Goal: Find specific page/section: Find specific page/section

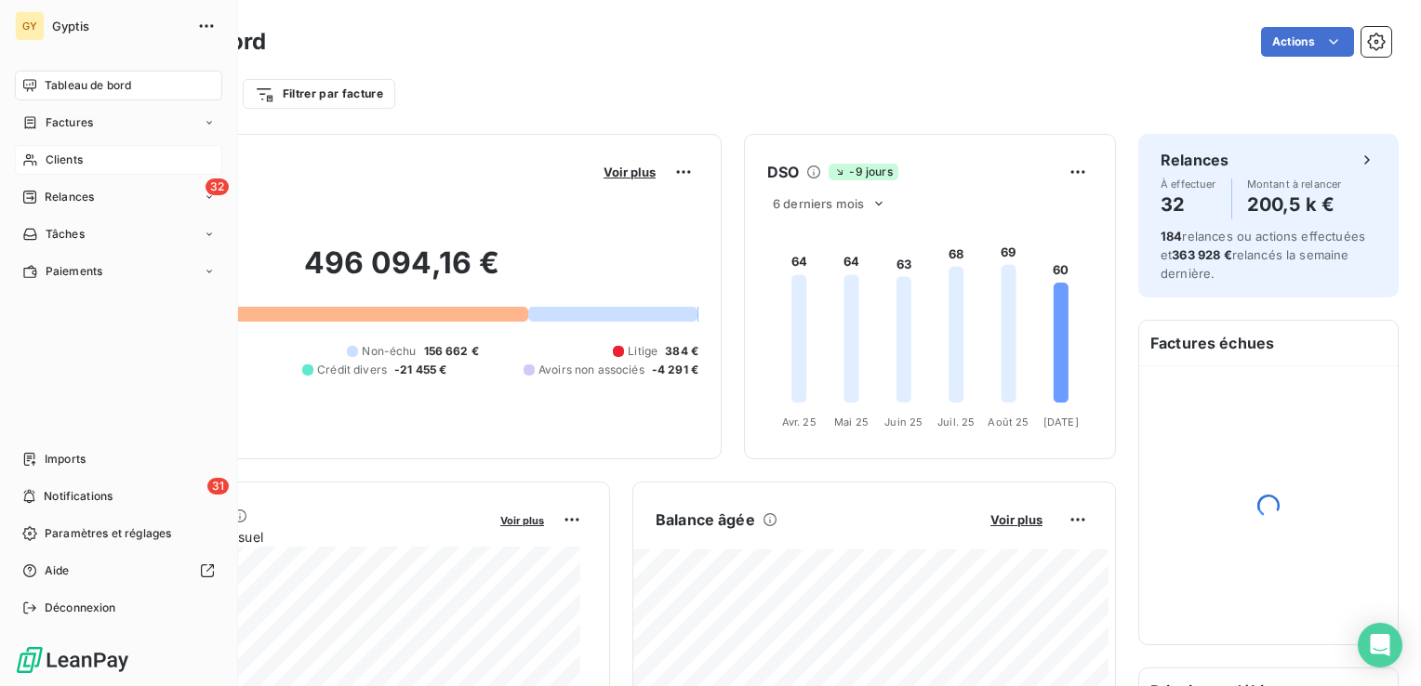
click at [60, 157] on span "Clients" at bounding box center [64, 160] width 37 height 17
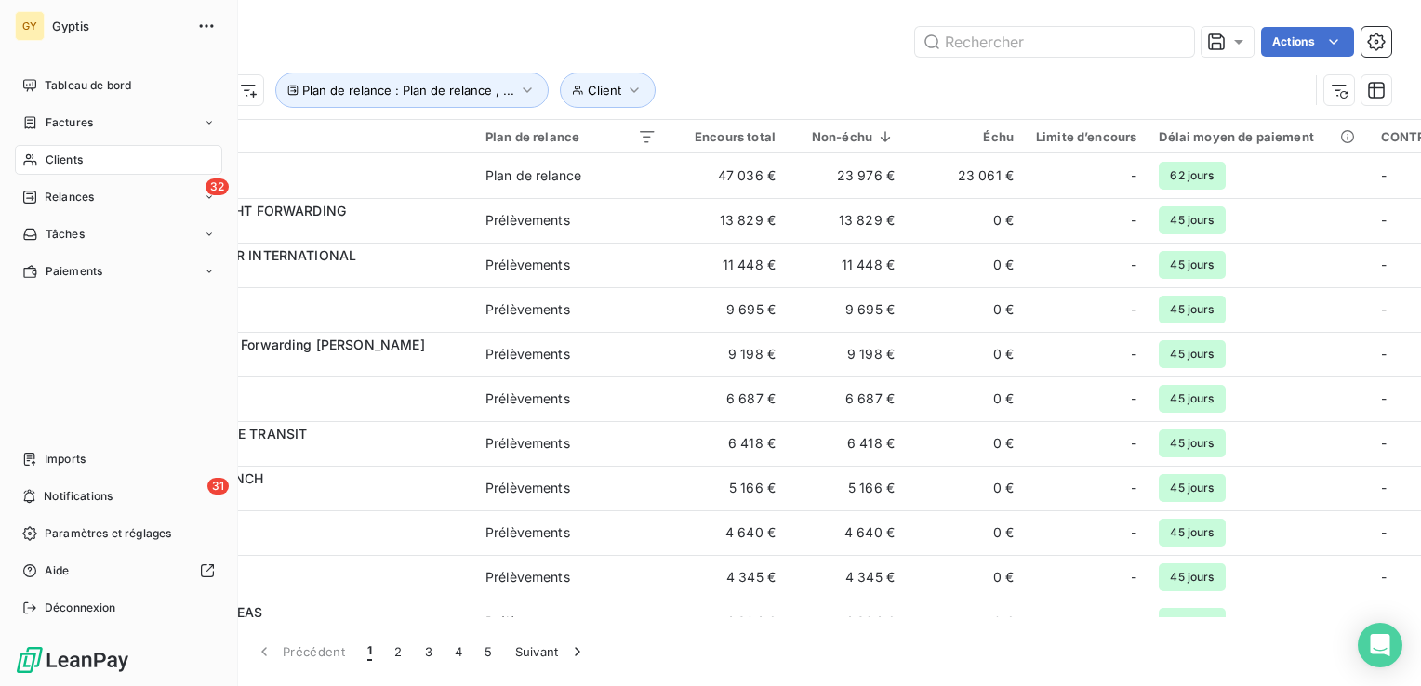
click at [77, 156] on span "Clients" at bounding box center [64, 160] width 37 height 17
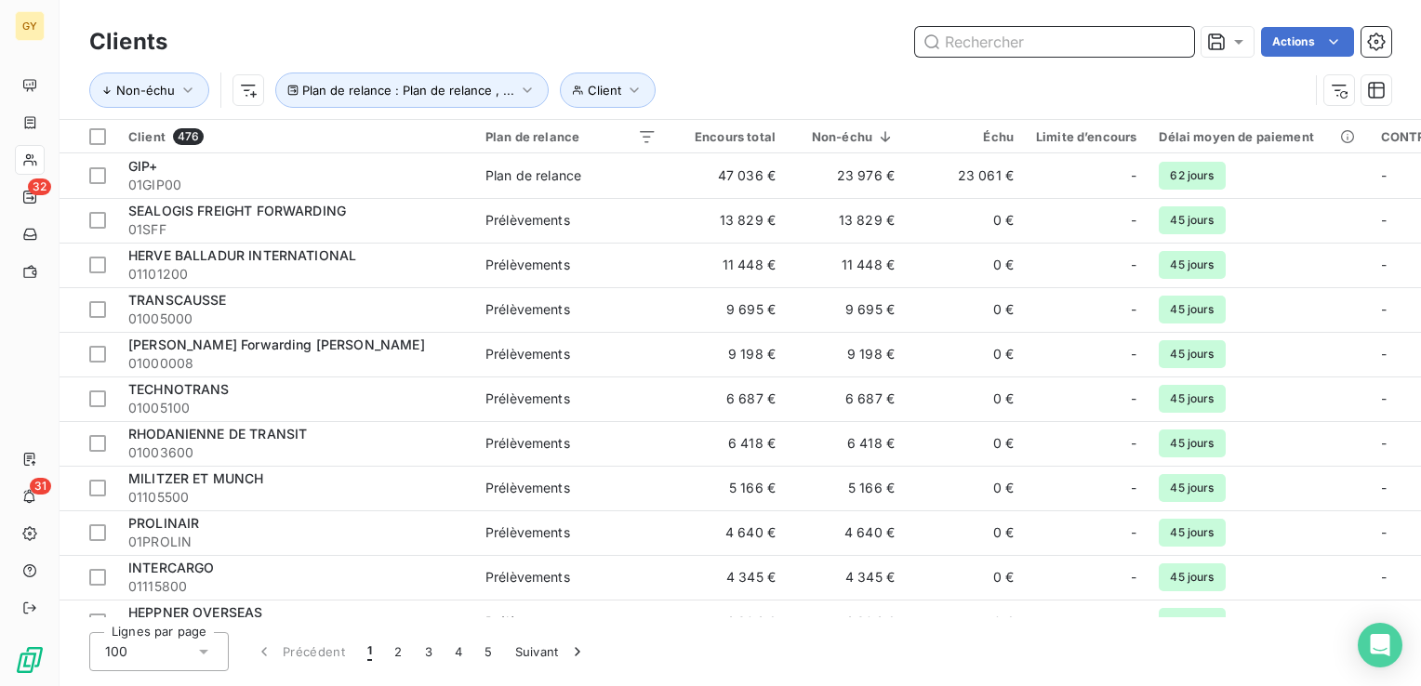
click at [1008, 50] on input "text" at bounding box center [1054, 42] width 279 height 30
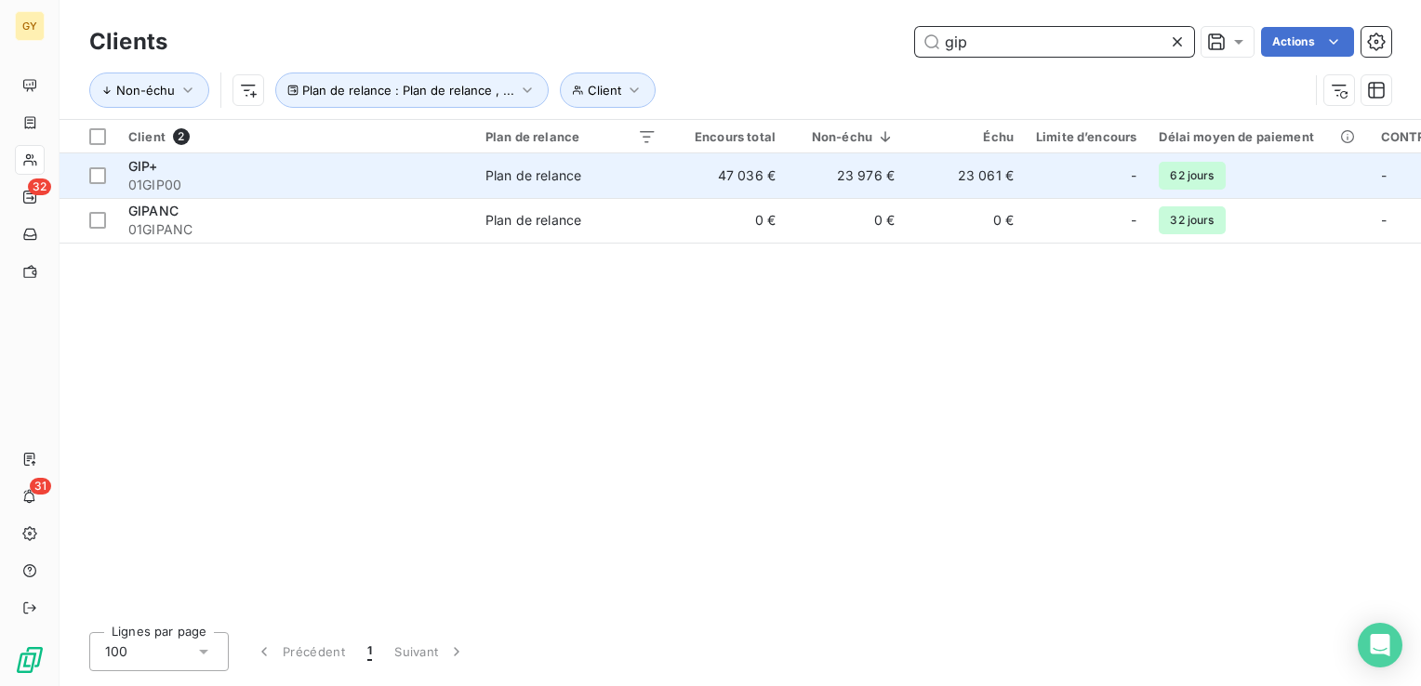
type input "gip"
click at [867, 180] on td "23 976 €" at bounding box center [846, 175] width 119 height 45
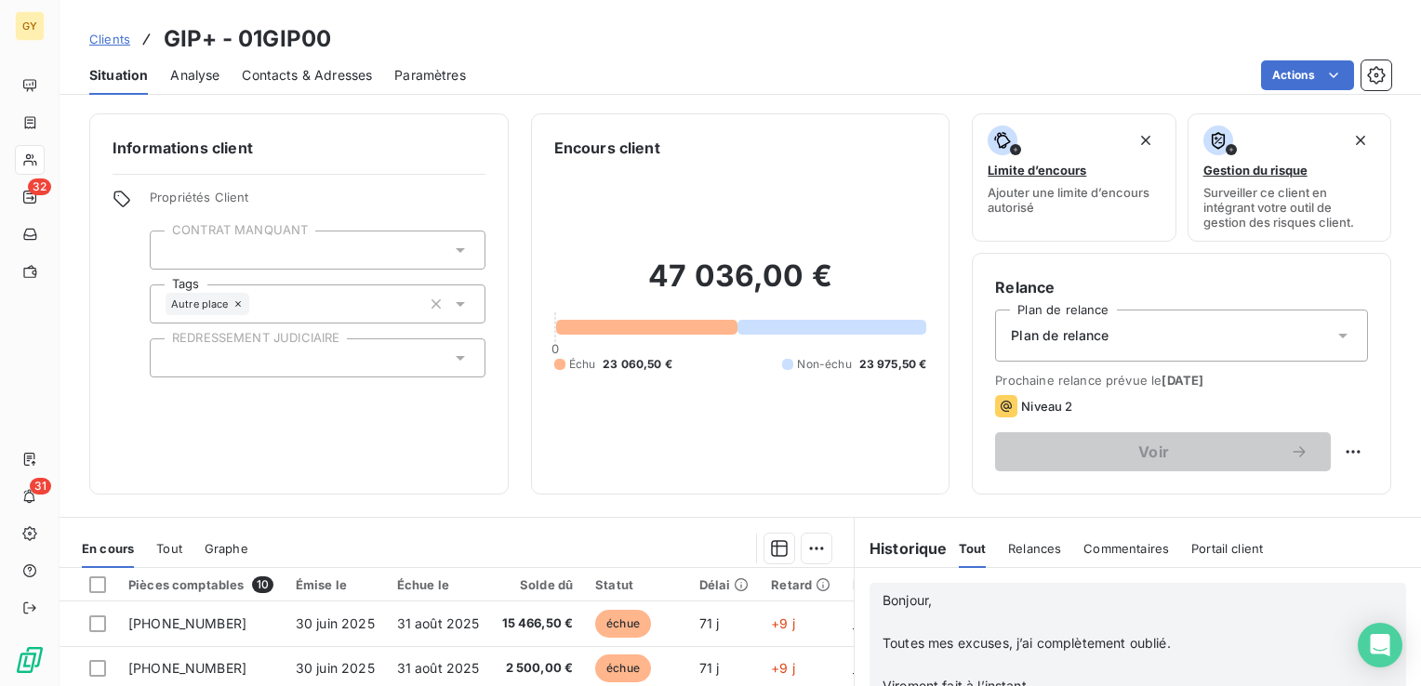
scroll to position [372, 0]
click at [940, 631] on p "﻿" at bounding box center [1110, 622] width 455 height 21
click at [883, 639] on p "﻿" at bounding box center [1110, 643] width 455 height 21
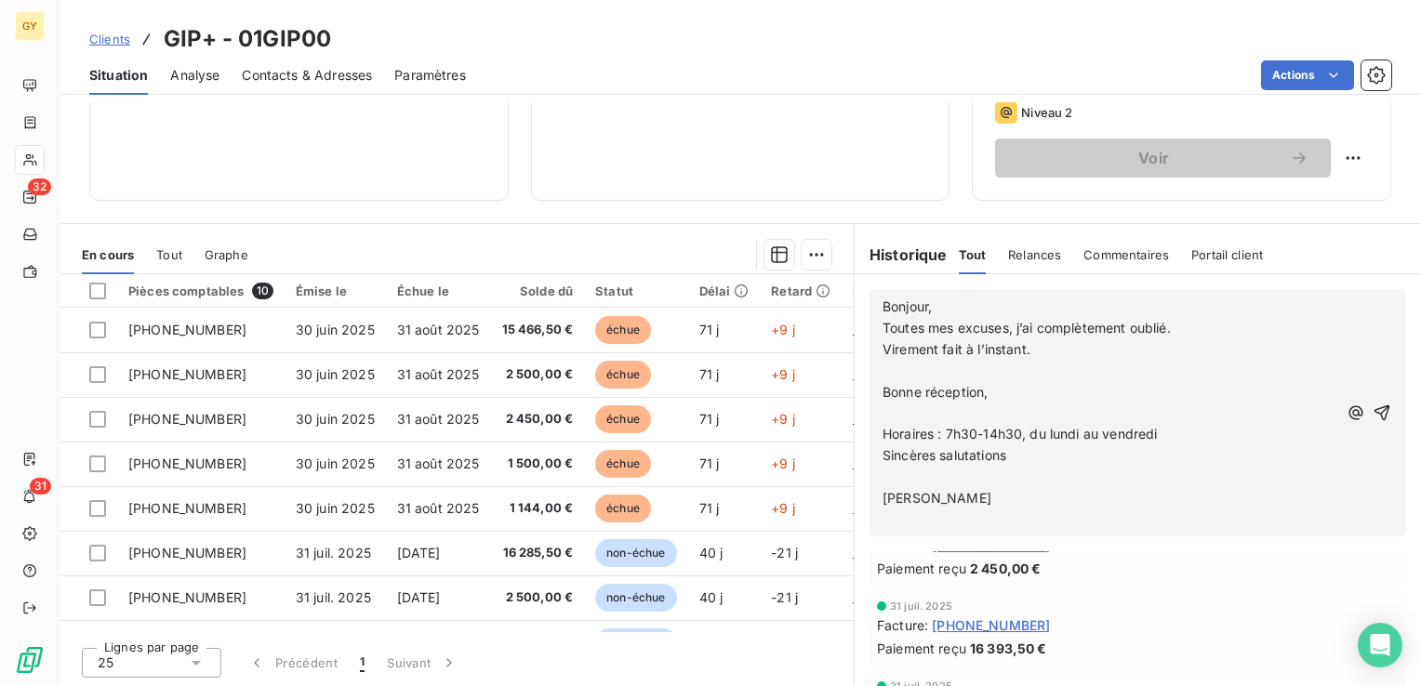
click at [883, 368] on p "﻿" at bounding box center [1110, 371] width 455 height 21
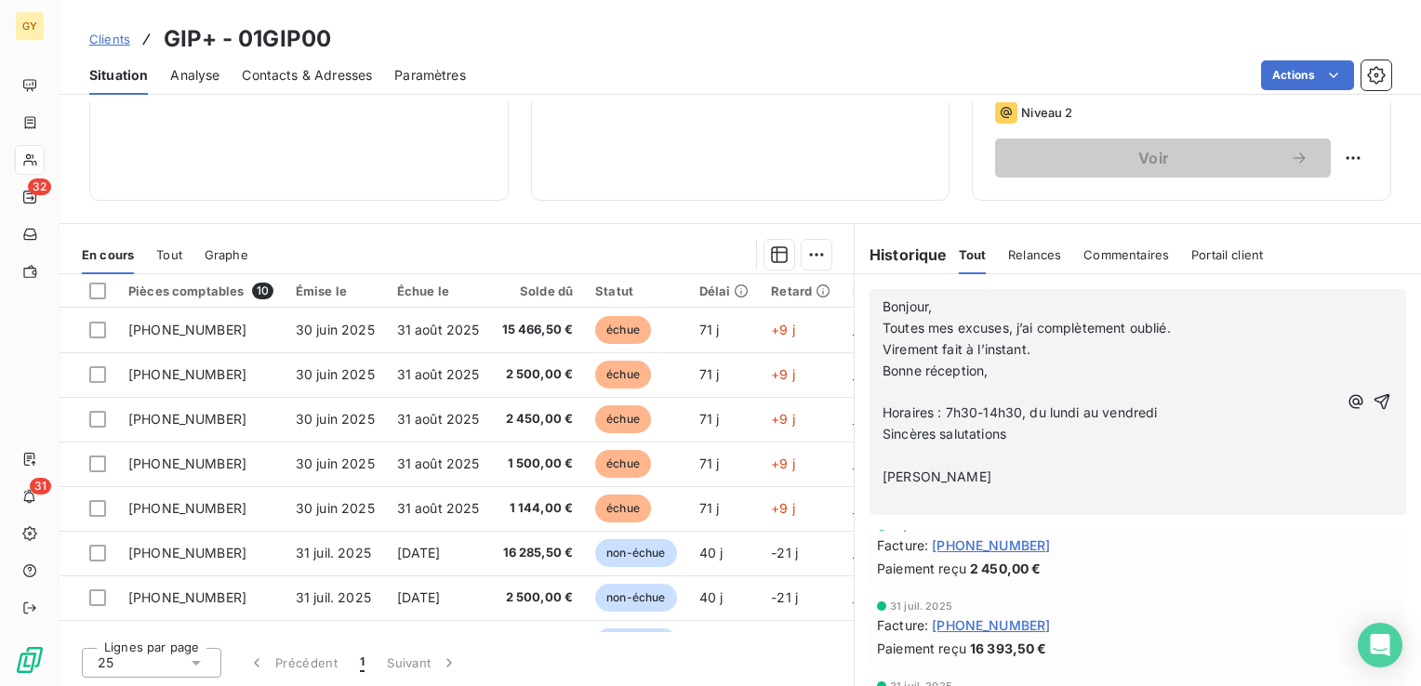
click at [883, 388] on p "﻿" at bounding box center [1110, 392] width 455 height 21
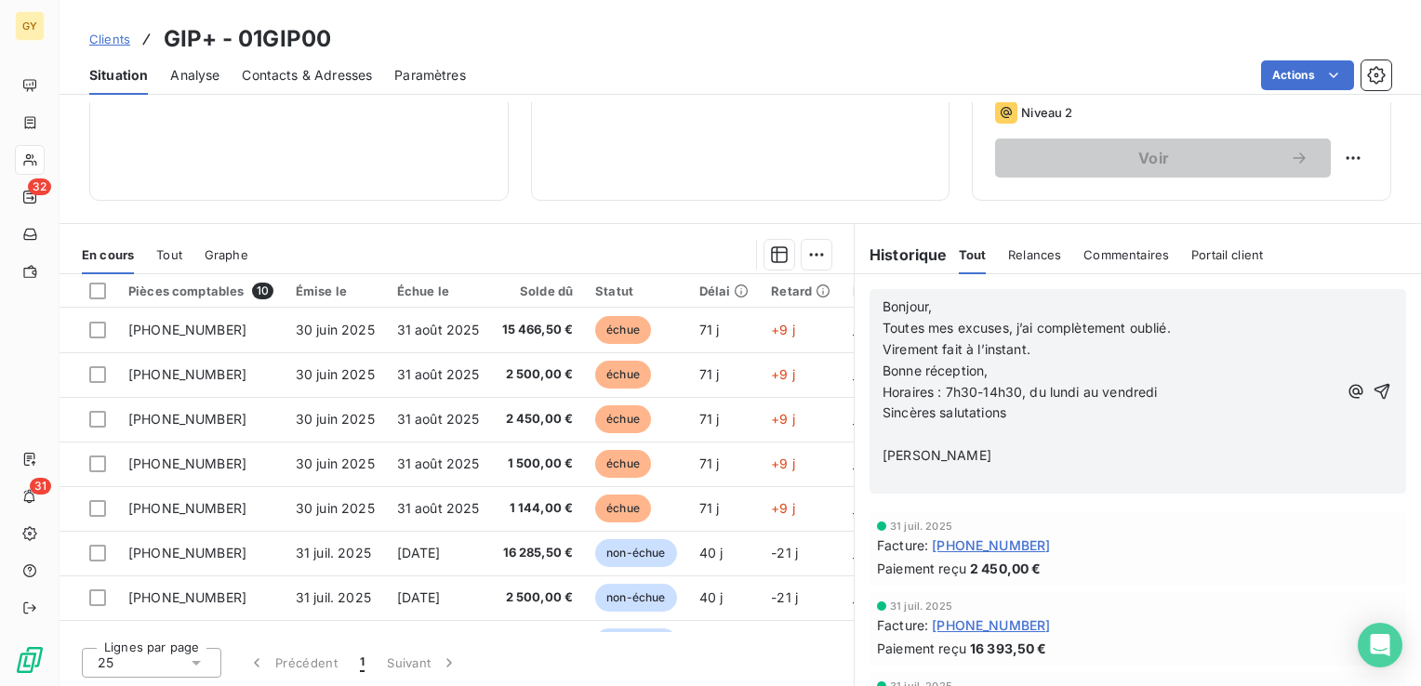
click at [883, 426] on p "﻿" at bounding box center [1110, 434] width 455 height 21
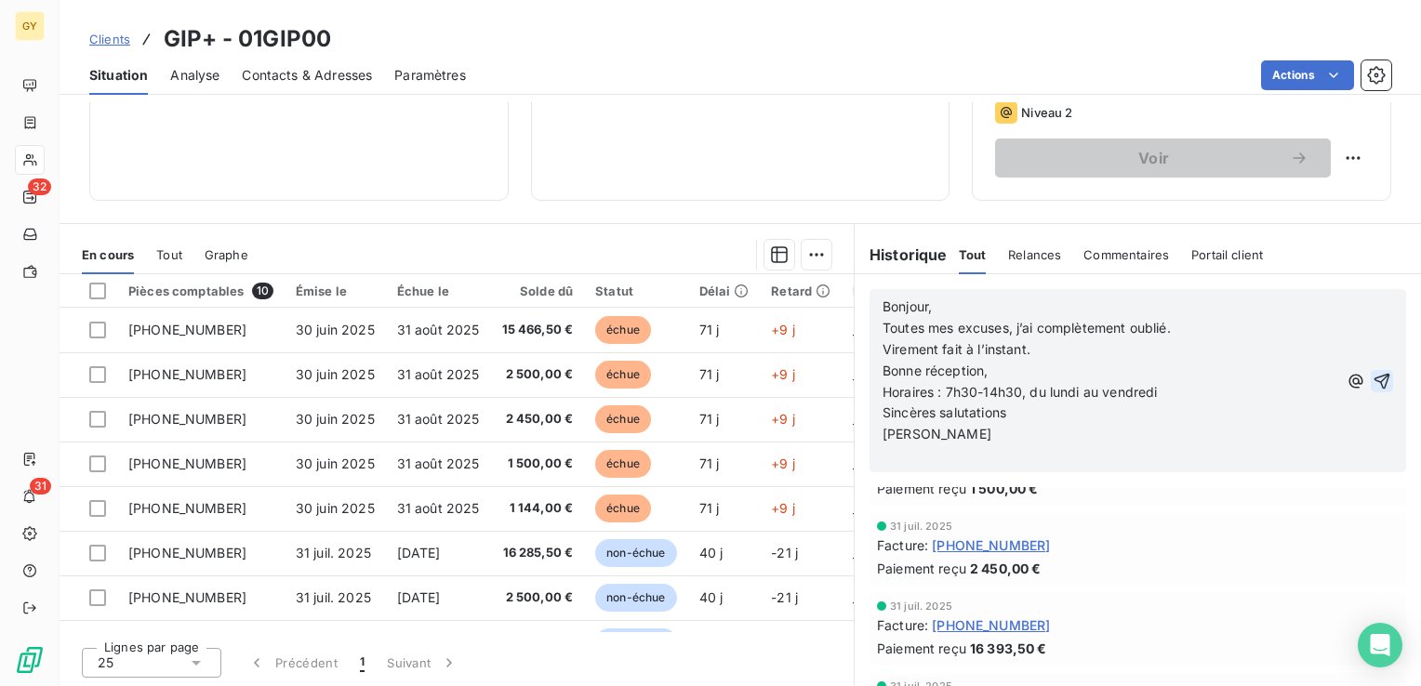
click at [1373, 372] on icon "button" at bounding box center [1382, 381] width 19 height 19
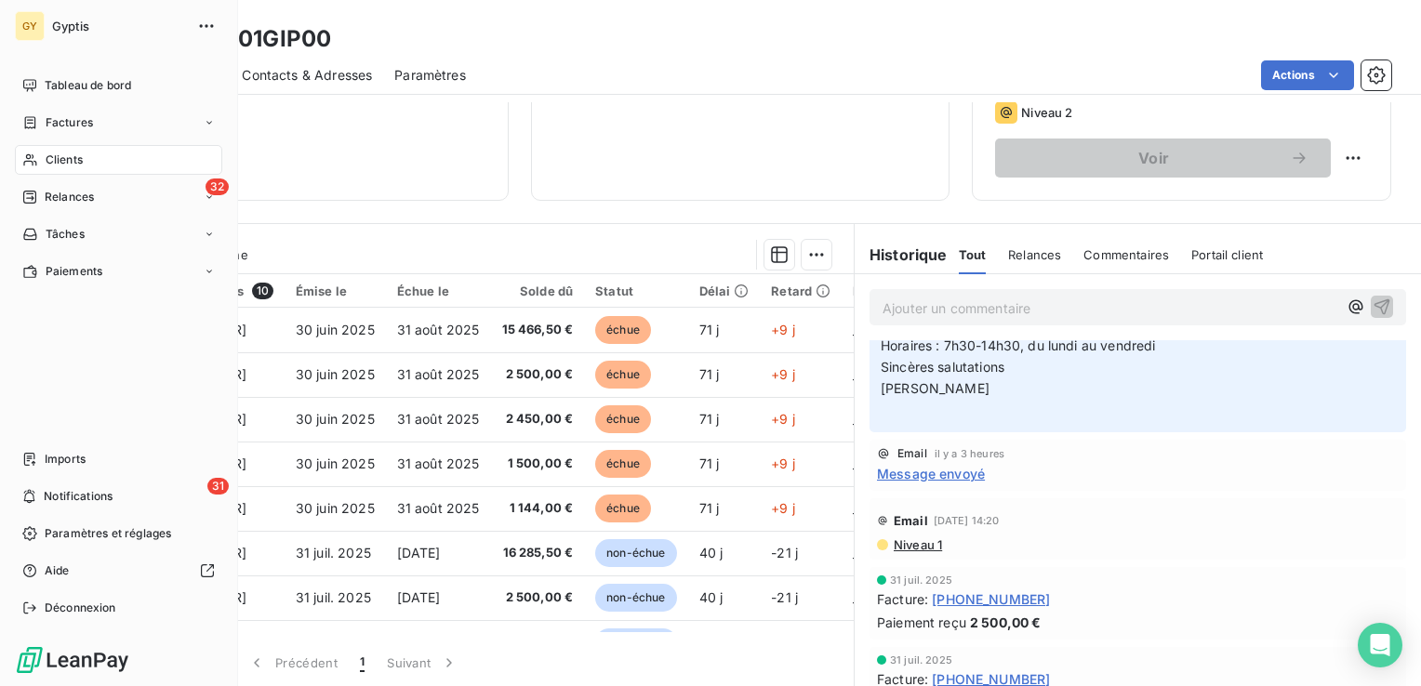
scroll to position [334, 0]
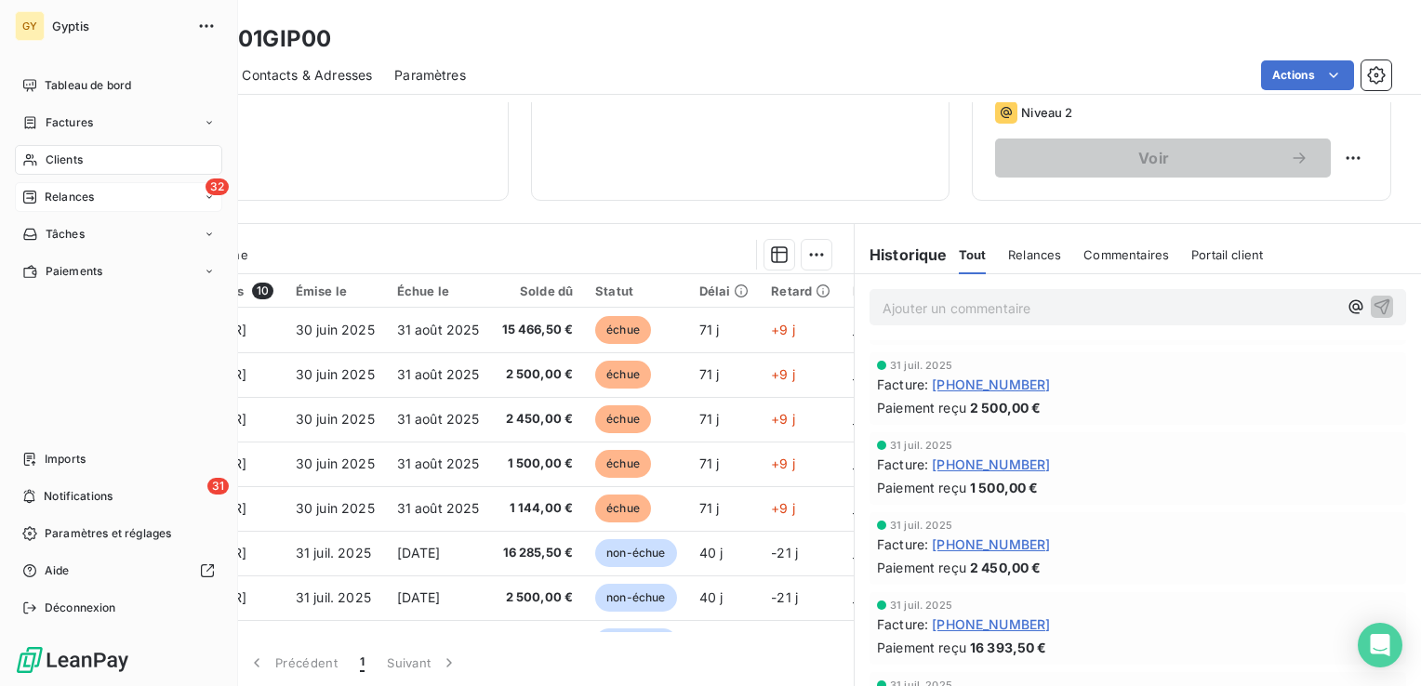
click at [78, 189] on span "Relances" at bounding box center [69, 197] width 49 height 17
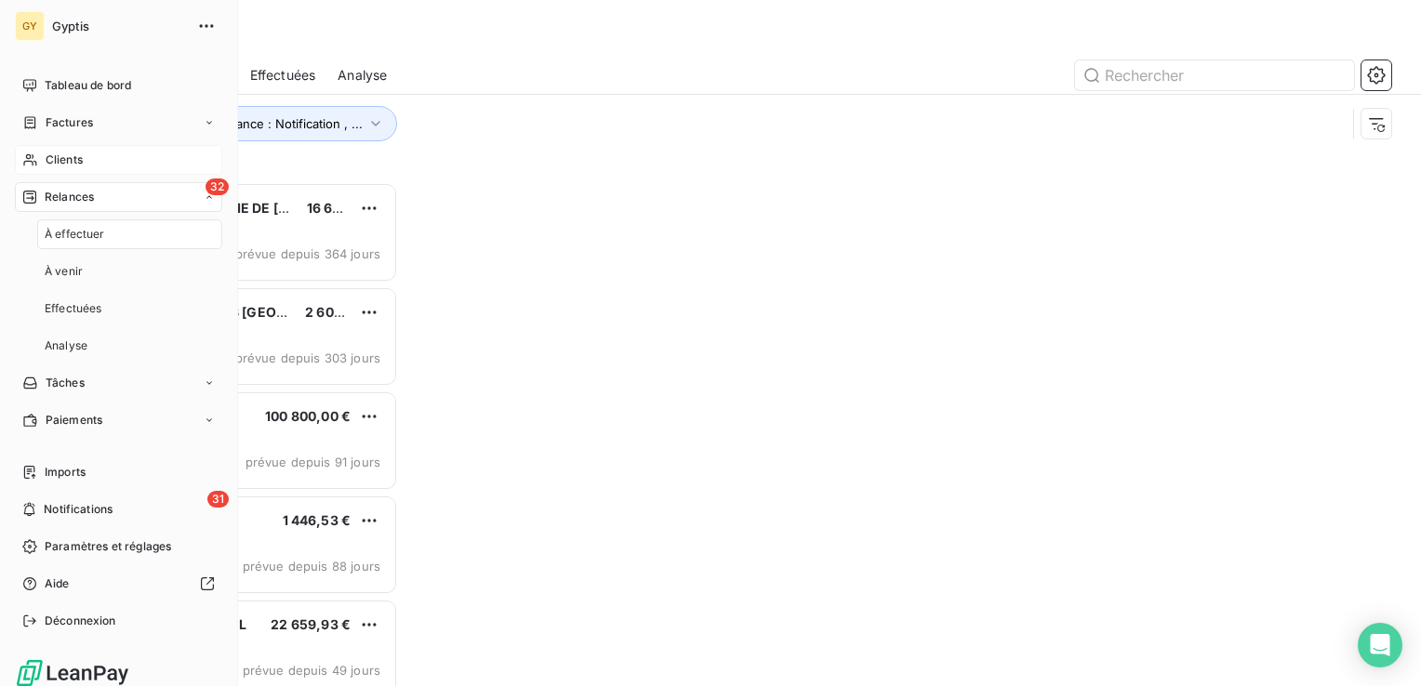
scroll to position [490, 294]
